Goal: Complete application form

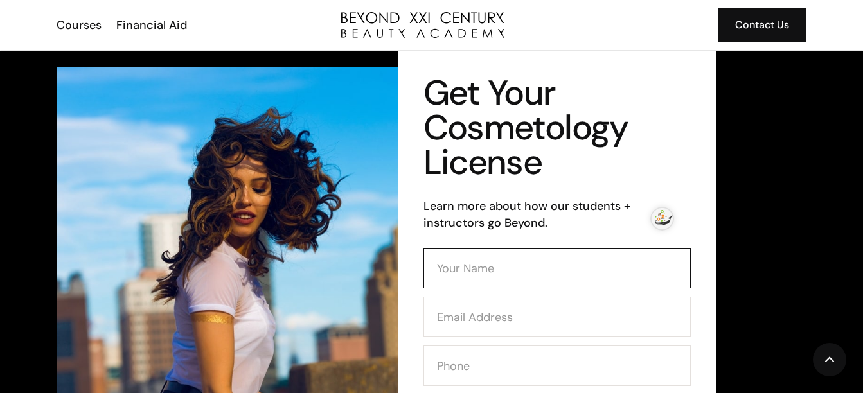
drag, startPoint x: 449, startPoint y: 281, endPoint x: 469, endPoint y: 288, distance: 21.1
click at [449, 281] on input "Contact Form (Cosmo)" at bounding box center [556, 268] width 267 height 40
type input "earlene rabon rabon"
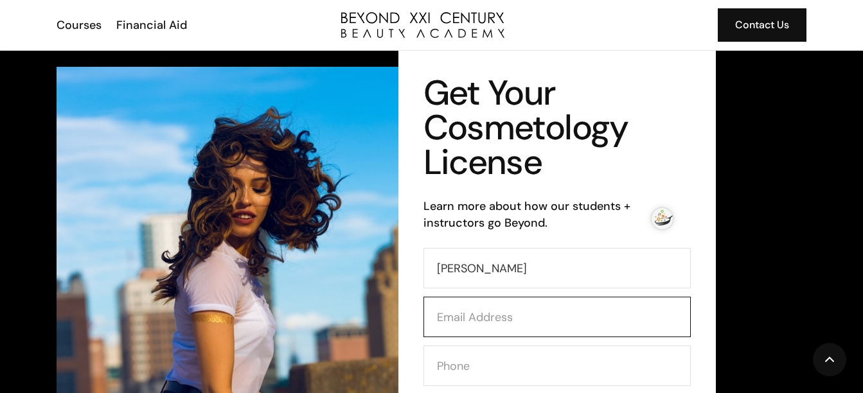
type input "earlenerabon@gmail.com"
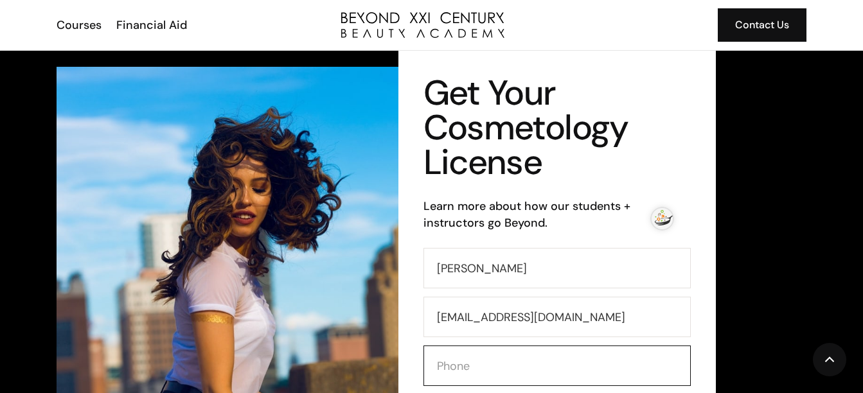
type input "9094993487"
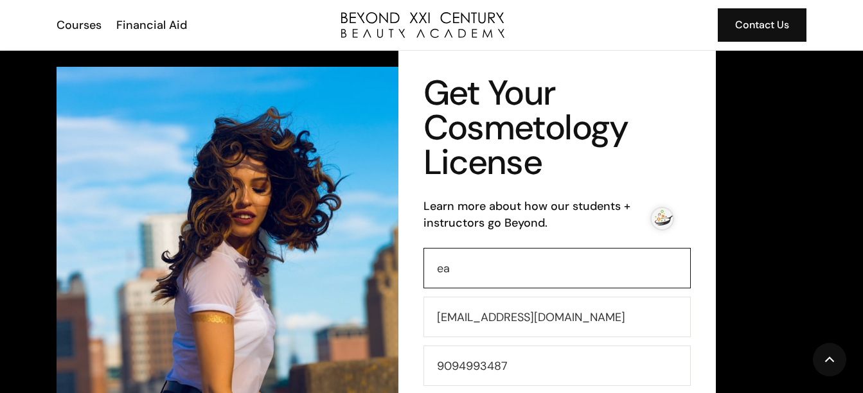
type input "e"
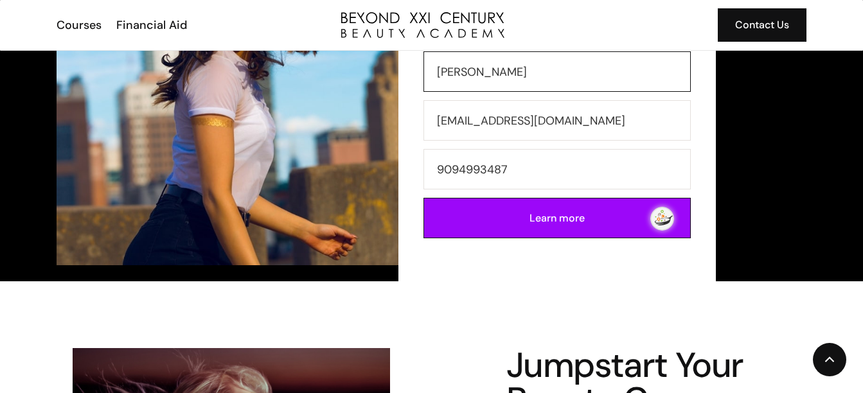
scroll to position [222, 0]
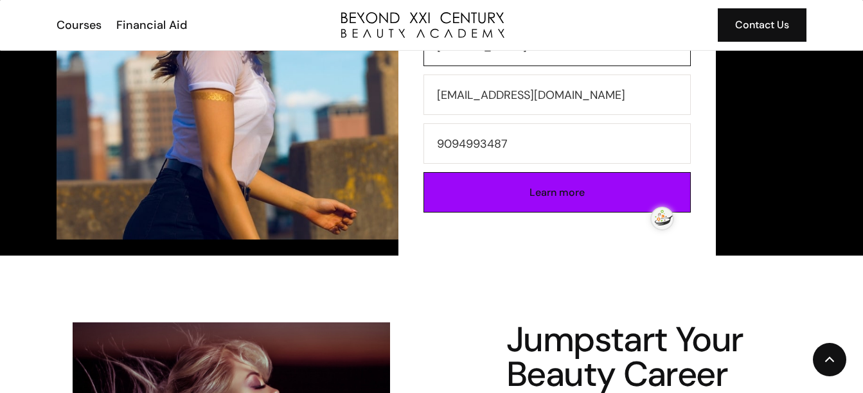
type input "earlene rabon"
click at [535, 181] on input "Learn more" at bounding box center [556, 192] width 267 height 40
type input "Please wait..."
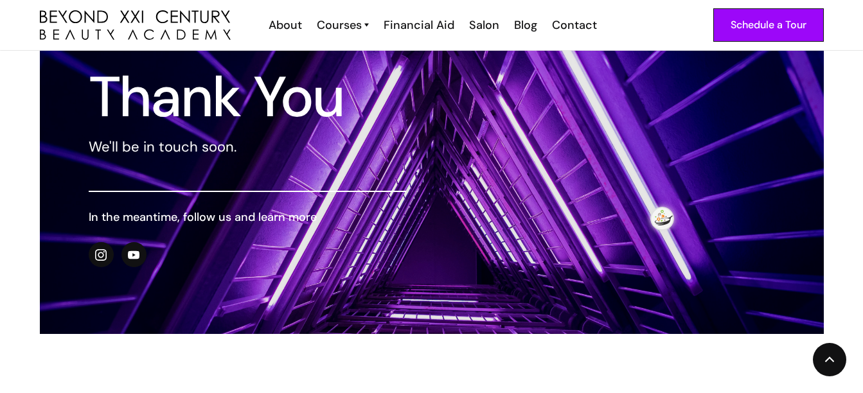
scroll to position [137, 0]
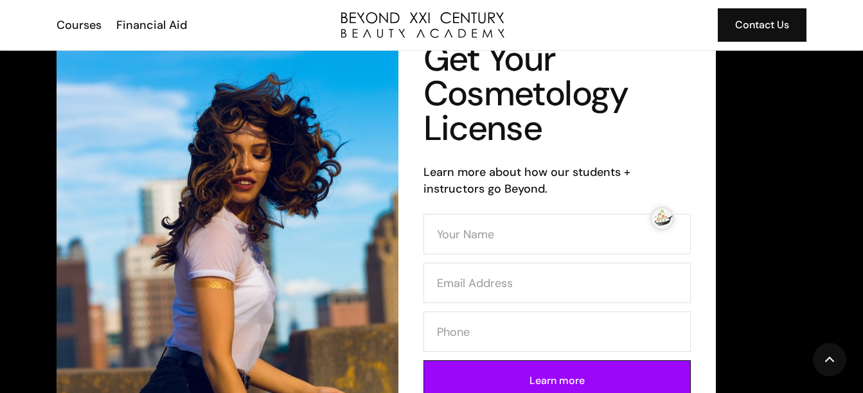
scroll to position [103, 0]
